Goal: Navigation & Orientation: Find specific page/section

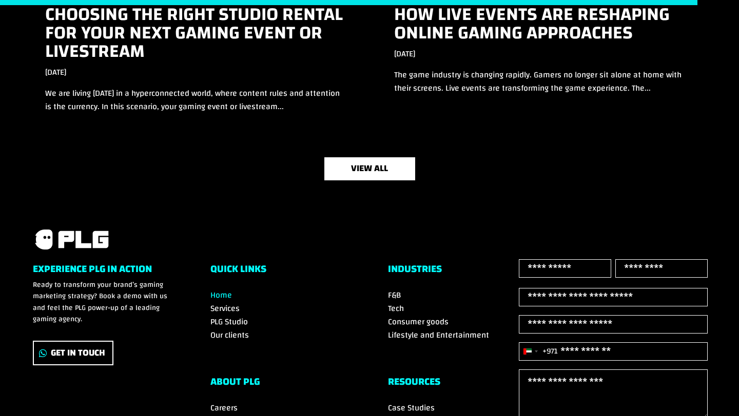
scroll to position [3381, 0]
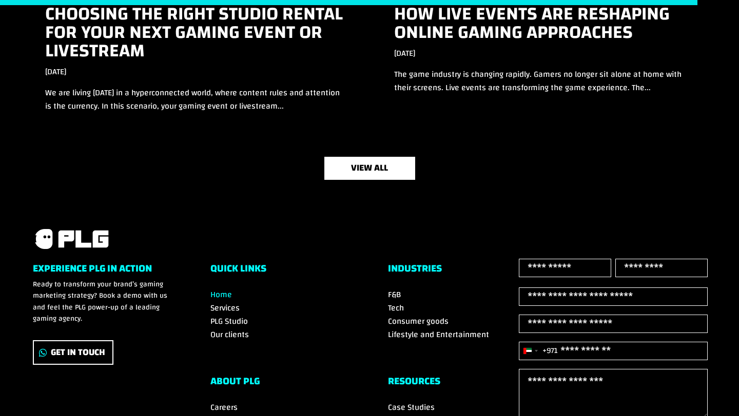
click at [386, 291] on div "Experience PLG in Action Ready to transform your brand’s gaming marketing strat…" at bounding box center [369, 397] width 673 height 277
click at [389, 290] on span "F&B" at bounding box center [394, 294] width 13 height 15
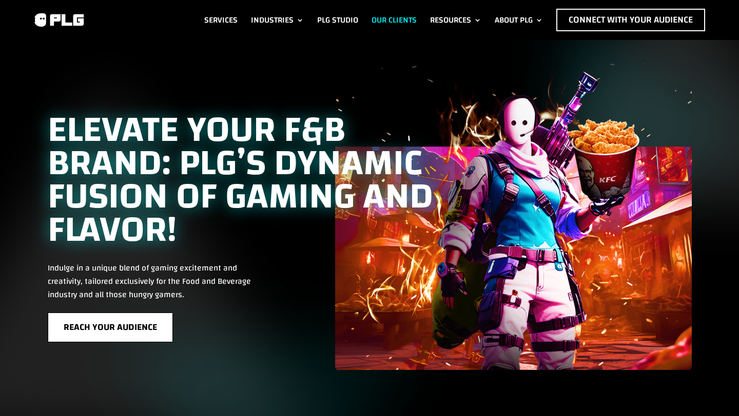
click at [396, 17] on link "Our Clients" at bounding box center [393, 20] width 45 height 23
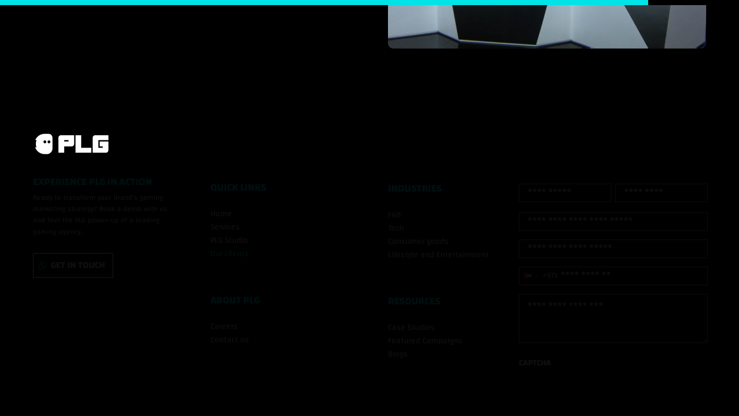
scroll to position [1419, 0]
